Goal: Transaction & Acquisition: Purchase product/service

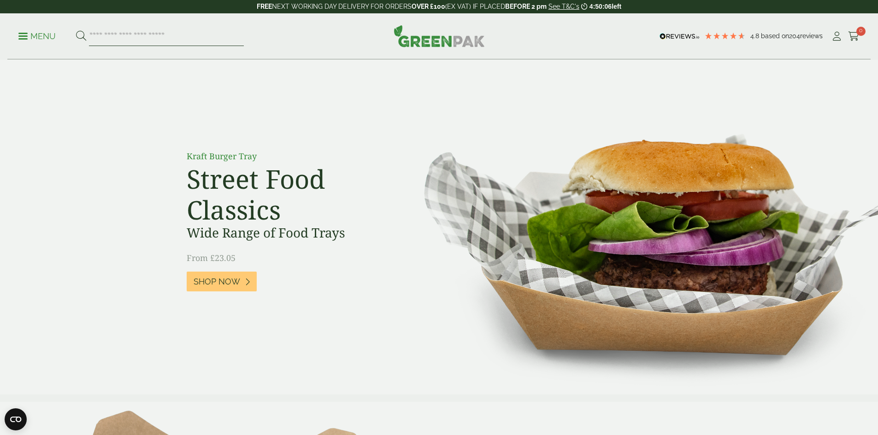
click at [191, 35] on input "search" at bounding box center [166, 36] width 155 height 19
type input "*********"
click at [76, 30] on button at bounding box center [81, 36] width 10 height 12
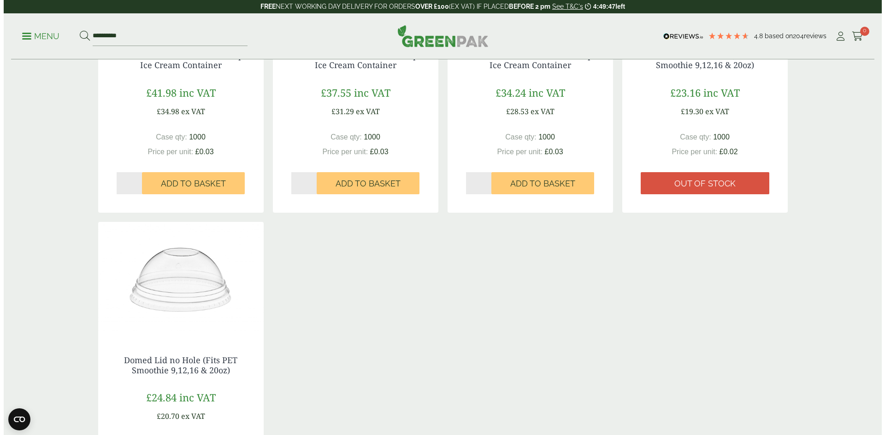
scroll to position [691, 0]
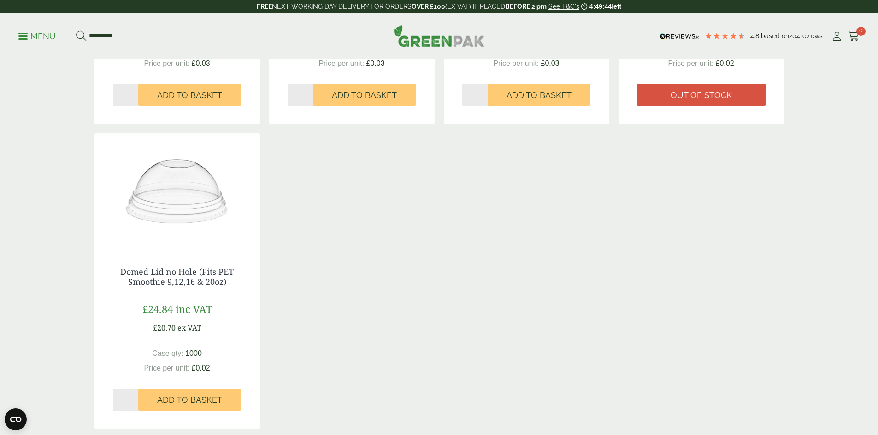
click at [134, 398] on input "*" at bounding box center [126, 400] width 26 height 22
type input "*"
click at [134, 398] on input "*" at bounding box center [126, 400] width 26 height 22
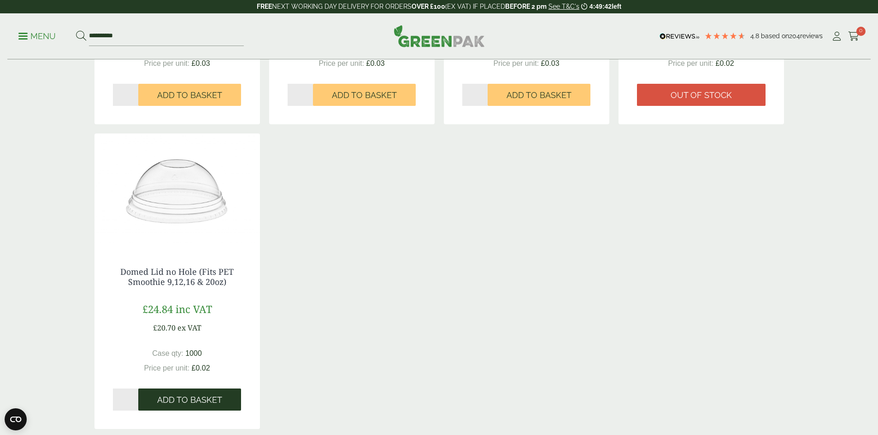
click at [197, 401] on span "Add to Basket" at bounding box center [189, 400] width 65 height 10
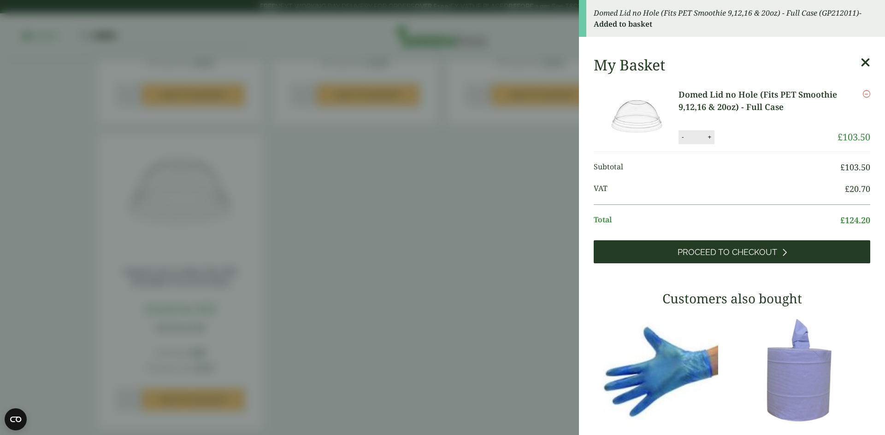
click at [773, 253] on link "Proceed to Checkout" at bounding box center [732, 252] width 276 height 23
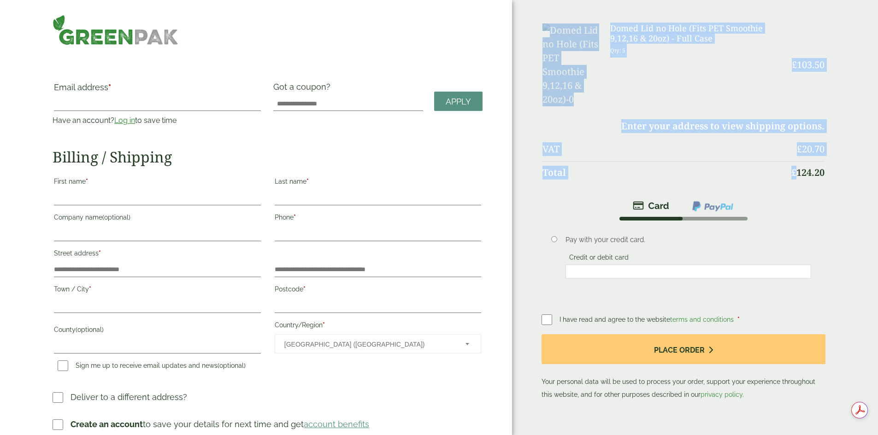
drag, startPoint x: 776, startPoint y: 134, endPoint x: 743, endPoint y: 140, distance: 33.3
click at [743, 140] on div "Order Summary Item Ammount Domed Lid no Hole (Fits PET Smoothie 9,12,16 & 20oz)…" at bounding box center [695, 219] width 366 height 438
copy table "Item Ammount Domed Lid no Hole (Fits PET Smoothie 9,12,16 & 20oz) - Full Case Q…"
